Goal: Task Accomplishment & Management: Use online tool/utility

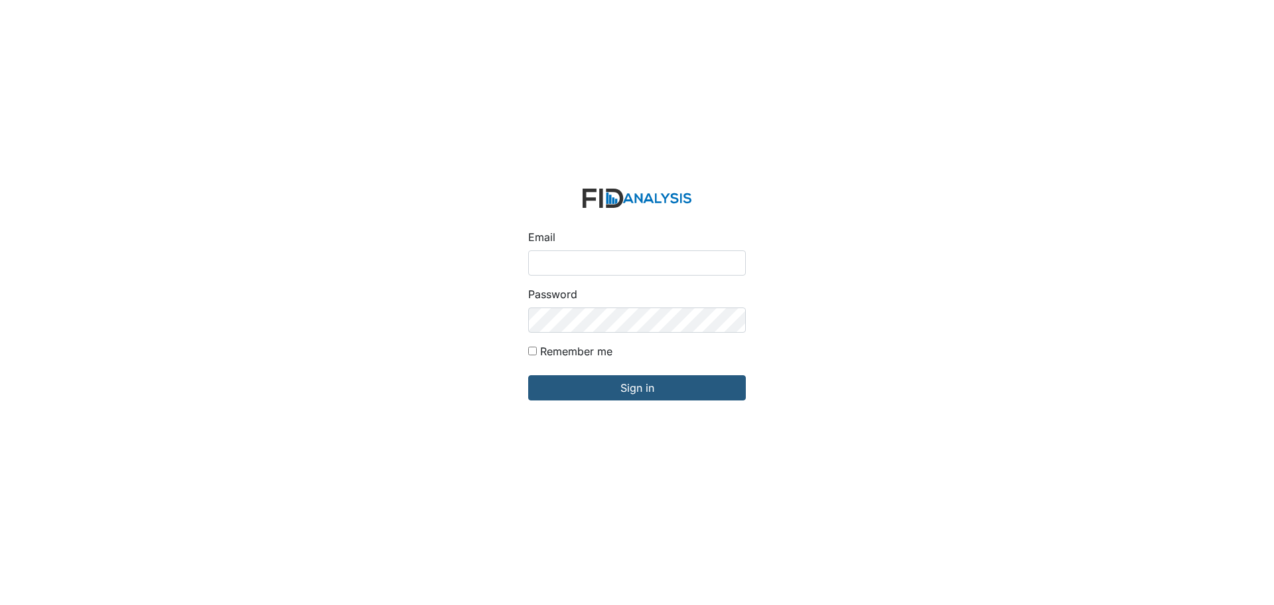
click at [564, 265] on input "Email" at bounding box center [637, 262] width 218 height 25
type input "[EMAIL_ADDRESS][DOMAIN_NAME]"
click at [528, 375] on input "Sign in" at bounding box center [637, 387] width 218 height 25
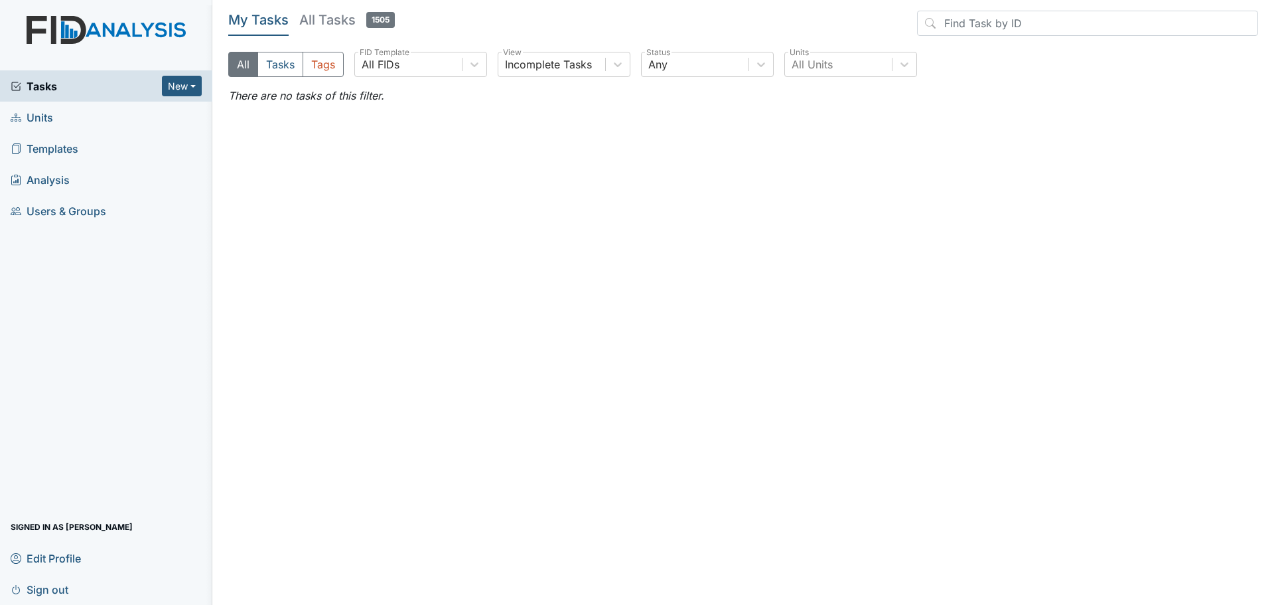
click at [39, 121] on span "Units" at bounding box center [32, 117] width 42 height 21
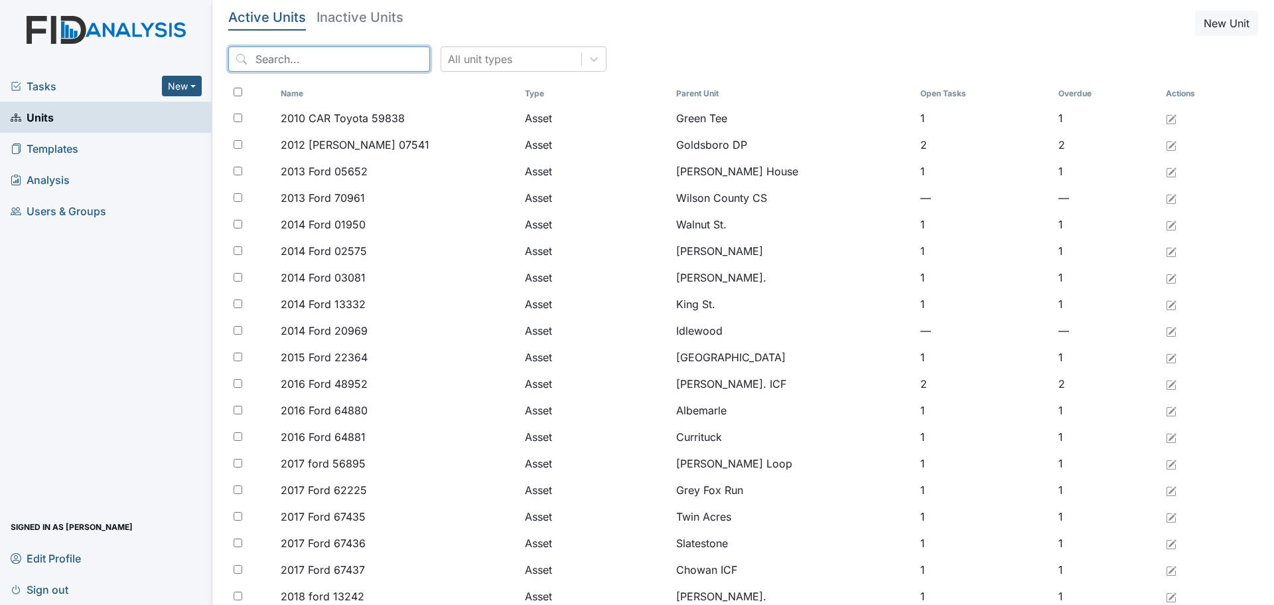
click at [287, 56] on input "search" at bounding box center [329, 58] width 202 height 25
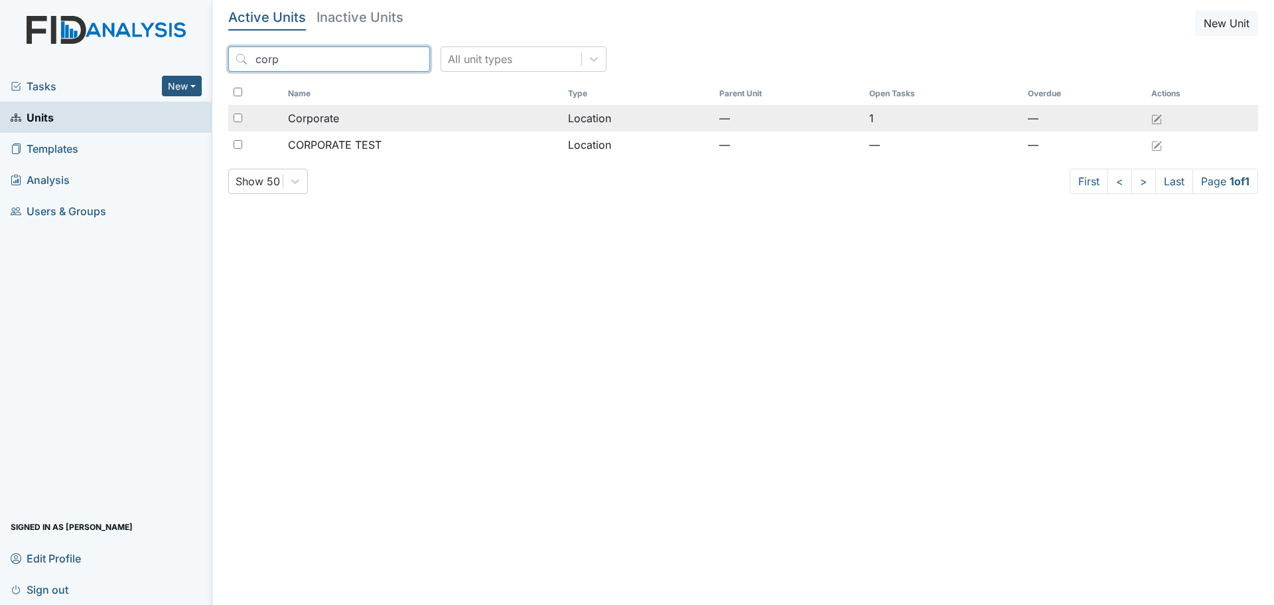
type input "corp"
click at [326, 115] on span "Corporate" at bounding box center [313, 118] width 51 height 16
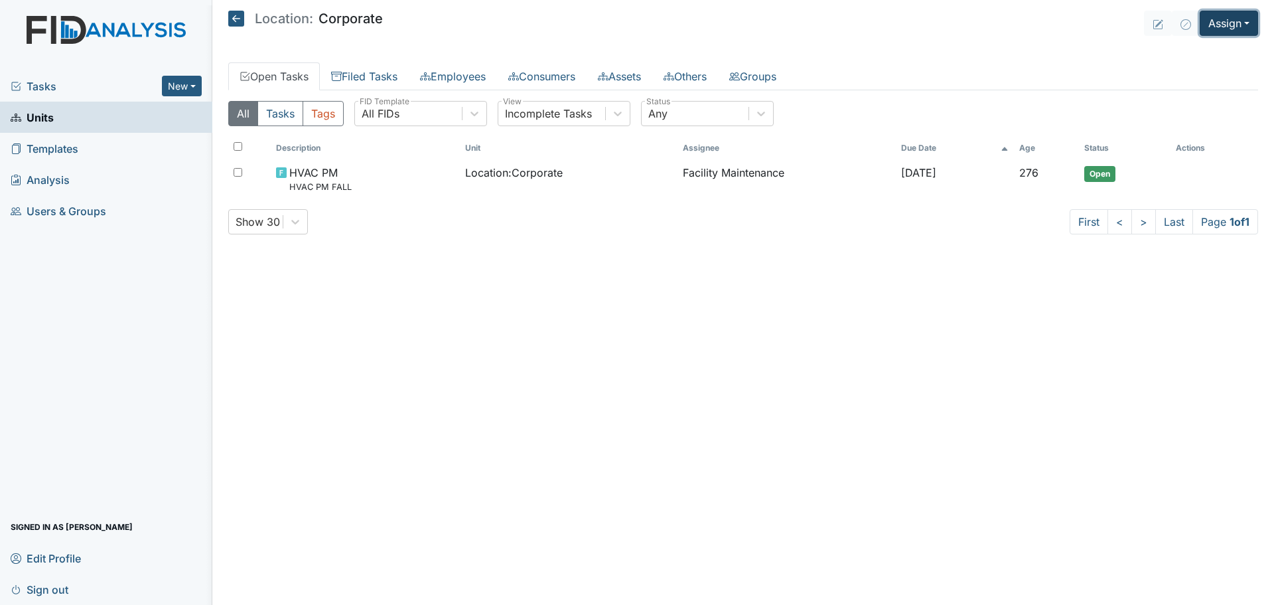
click at [1226, 27] on button "Assign" at bounding box center [1229, 23] width 58 height 25
click at [1210, 74] on link "Assign Inspection" at bounding box center [1196, 74] width 119 height 21
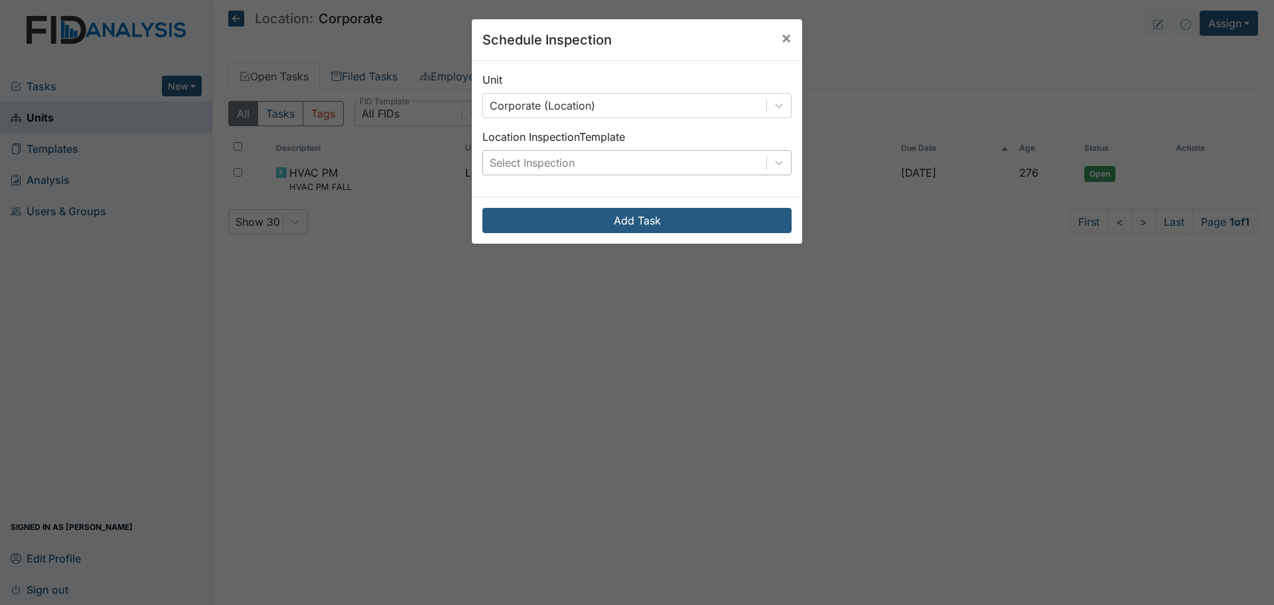
click at [716, 168] on div "Select Inspection" at bounding box center [624, 163] width 283 height 24
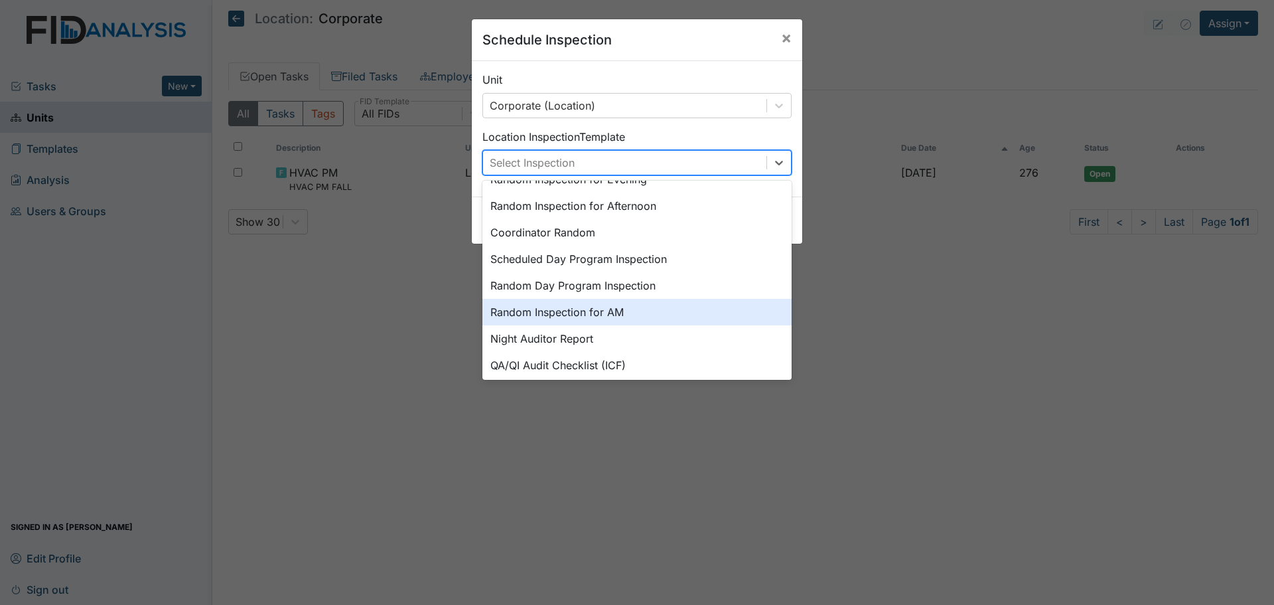
scroll to position [199, 0]
click at [599, 317] on div "Night Auditor Report" at bounding box center [636, 308] width 309 height 27
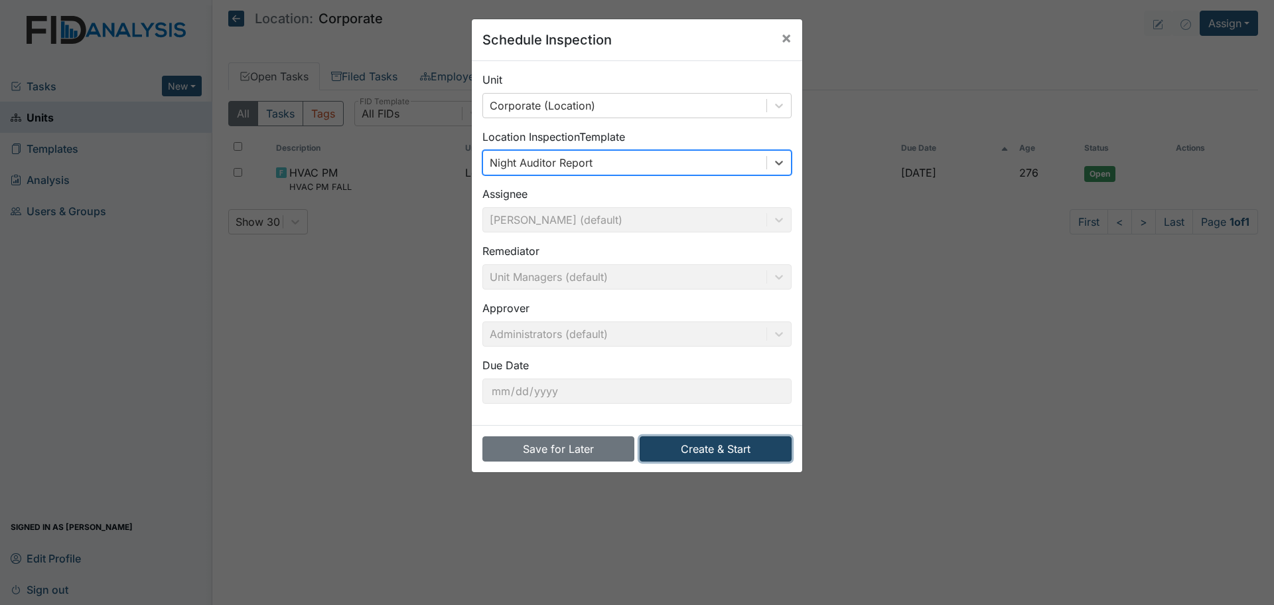
click at [685, 450] on button "Create & Start" at bounding box center [716, 448] width 152 height 25
